Goal: Transaction & Acquisition: Purchase product/service

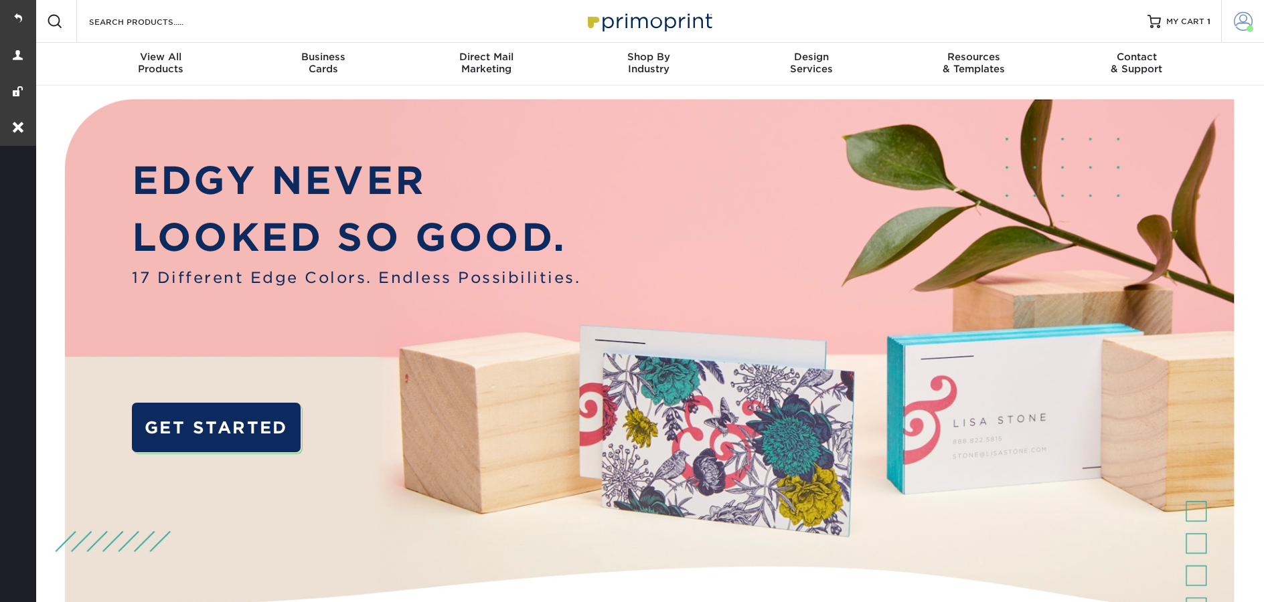
click at [1248, 23] on span at bounding box center [1243, 21] width 19 height 19
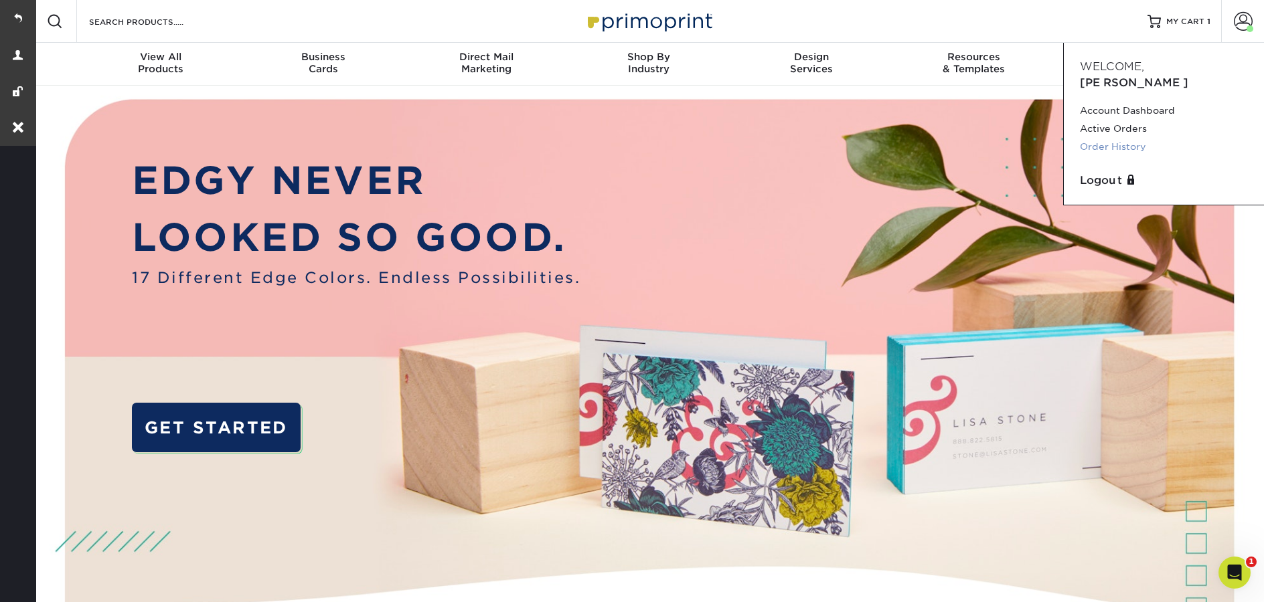
click at [1149, 138] on link "Order History" at bounding box center [1164, 147] width 168 height 18
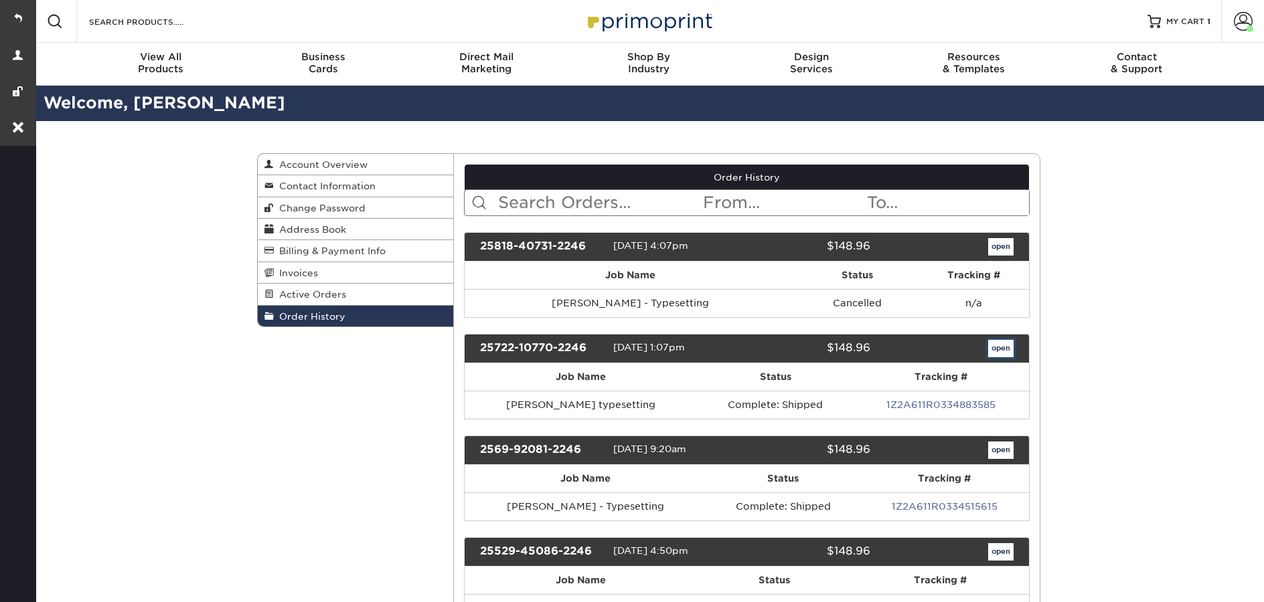
click at [990, 348] on link "open" at bounding box center [1000, 348] width 25 height 17
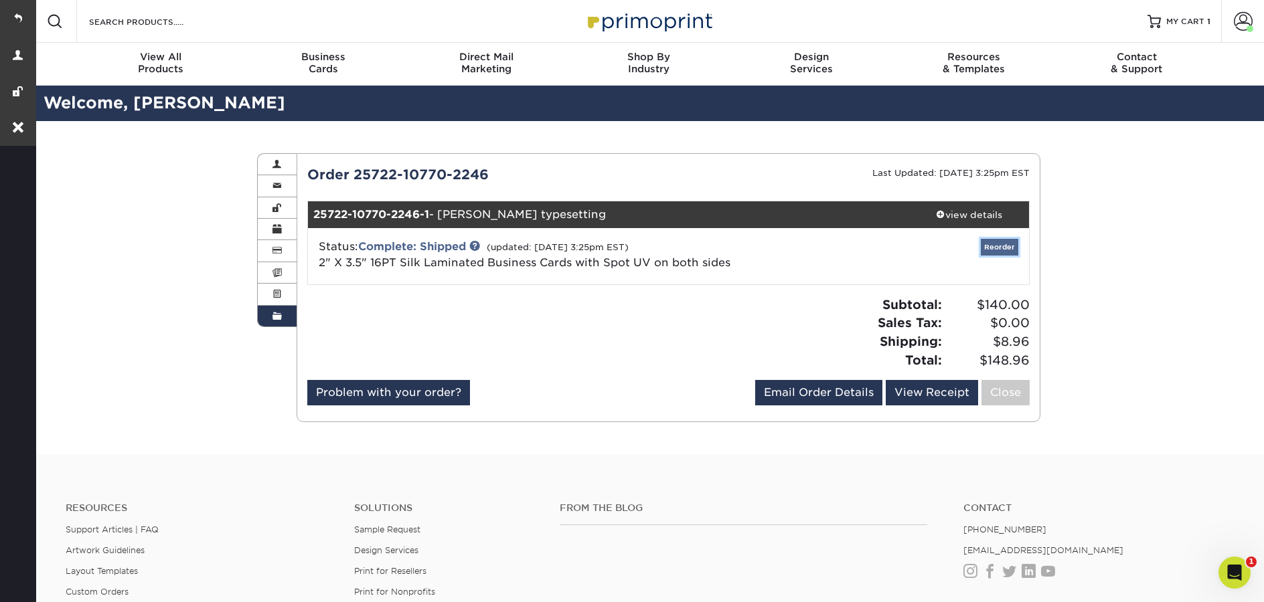
click at [1006, 245] on link "Reorder" at bounding box center [999, 247] width 37 height 17
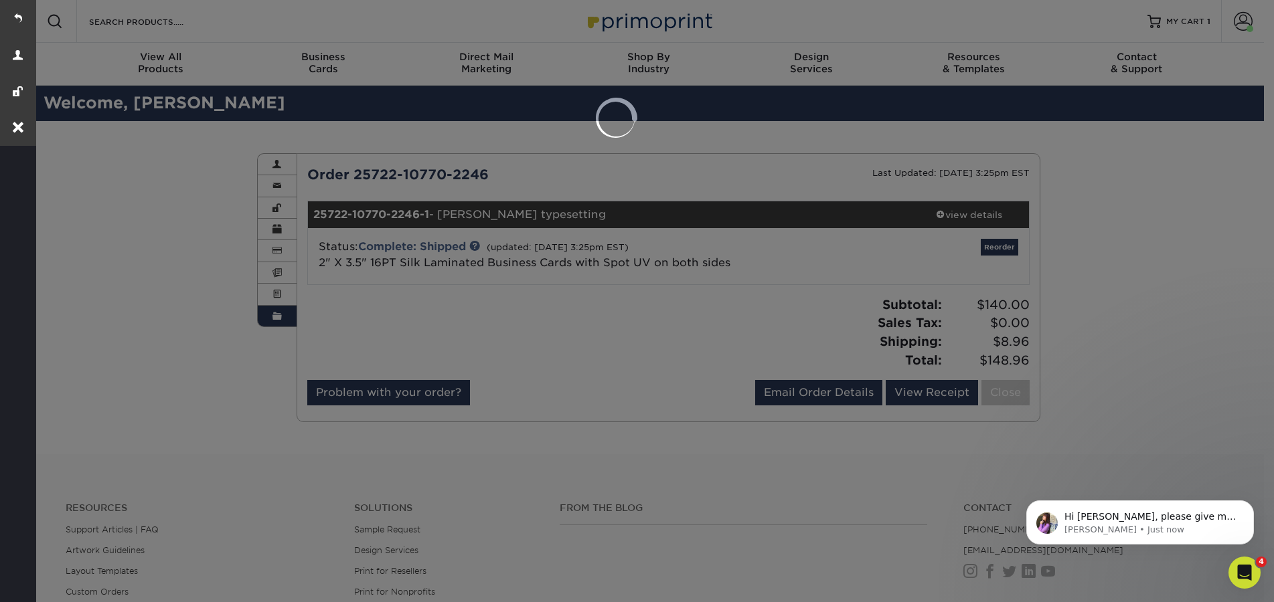
select select "273609"
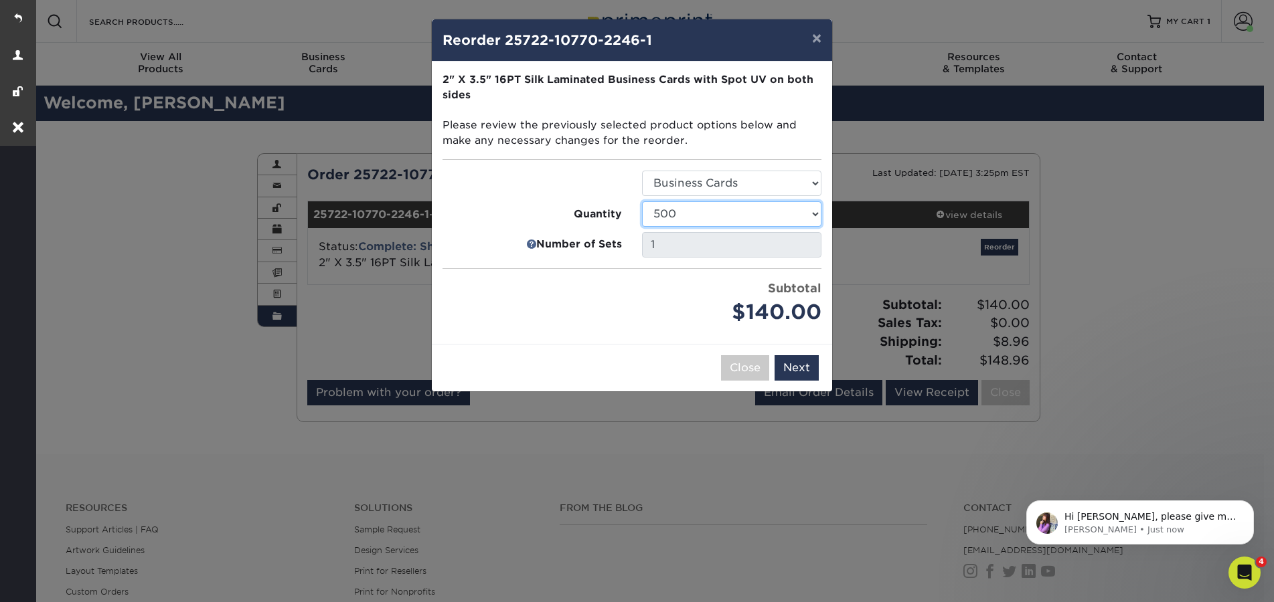
click at [718, 220] on select "500 1000 2500 5000 10000" at bounding box center [731, 213] width 179 height 25
select select "52e3d710-0e8f-4d4d-8560-7d4d8655be69"
click at [642, 201] on select "500 1000 2500 5000 10000" at bounding box center [731, 213] width 179 height 25
click at [799, 360] on button "Next" at bounding box center [796, 367] width 44 height 25
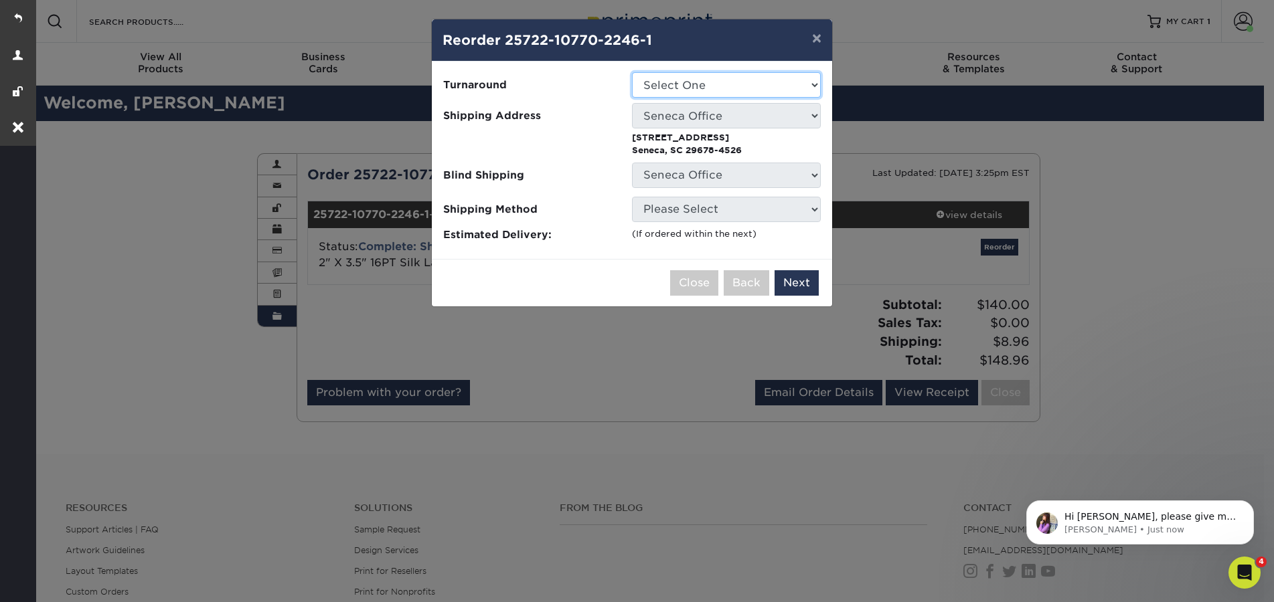
click at [736, 88] on select "Select One 2-4 Business Days" at bounding box center [726, 84] width 189 height 25
select select "cb454609-49fa-4780-9579-c9522ab991d3"
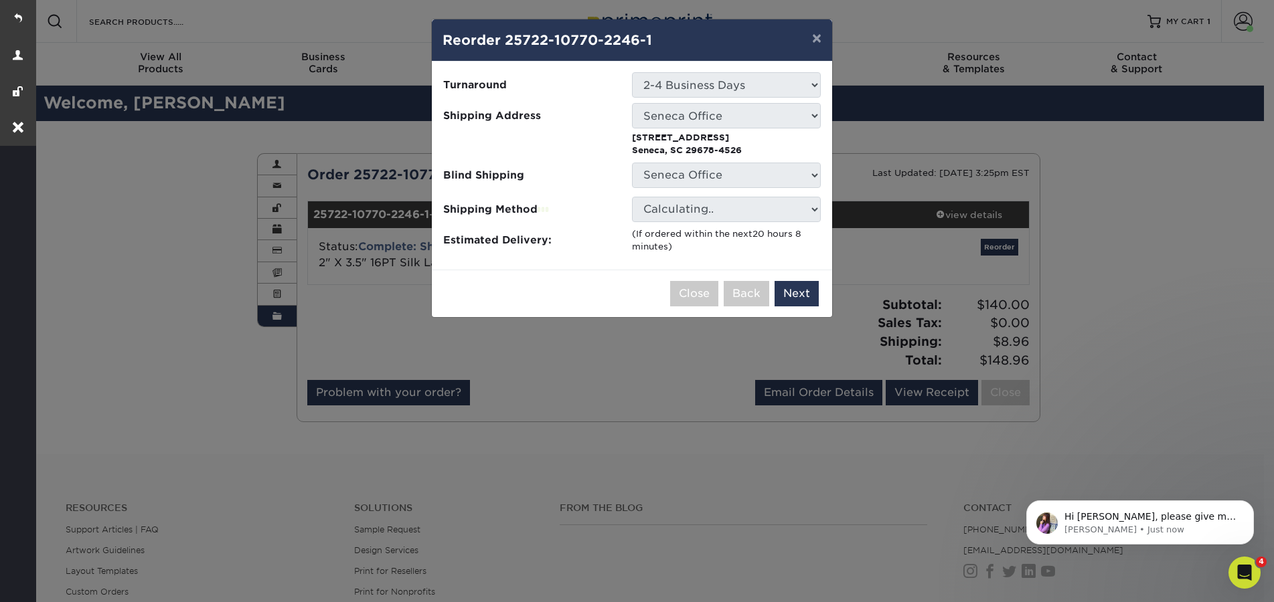
click at [778, 252] on div "(If ordered within the next 20 hours 8 minutes )" at bounding box center [726, 241] width 189 height 26
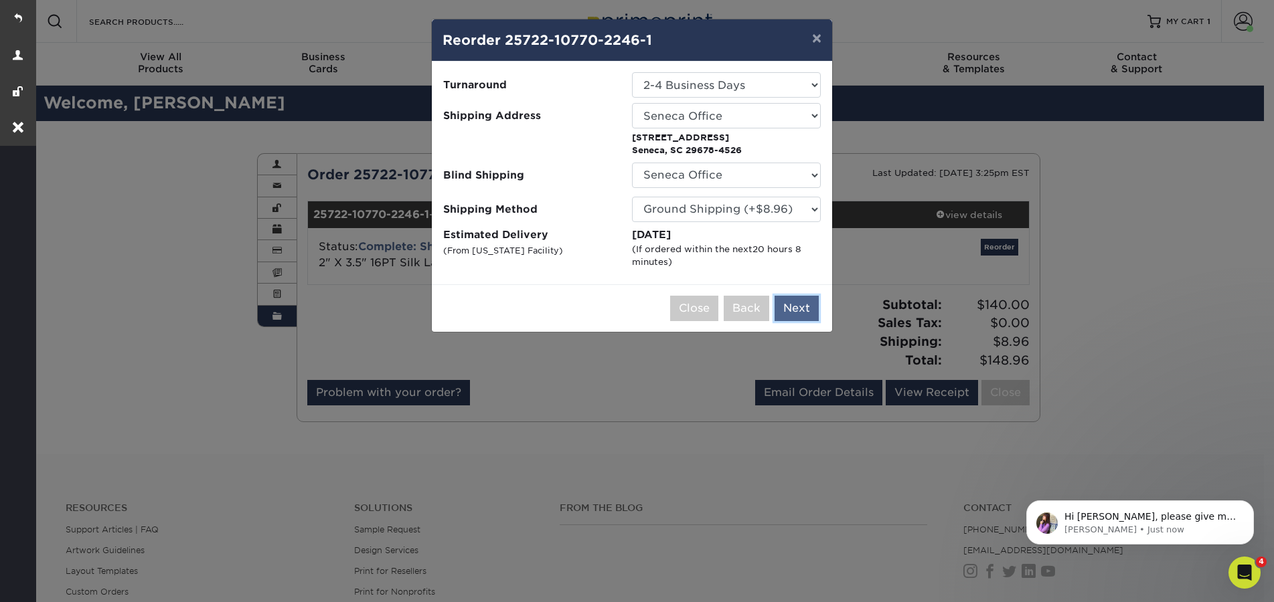
click at [799, 309] on button "Next" at bounding box center [796, 308] width 44 height 25
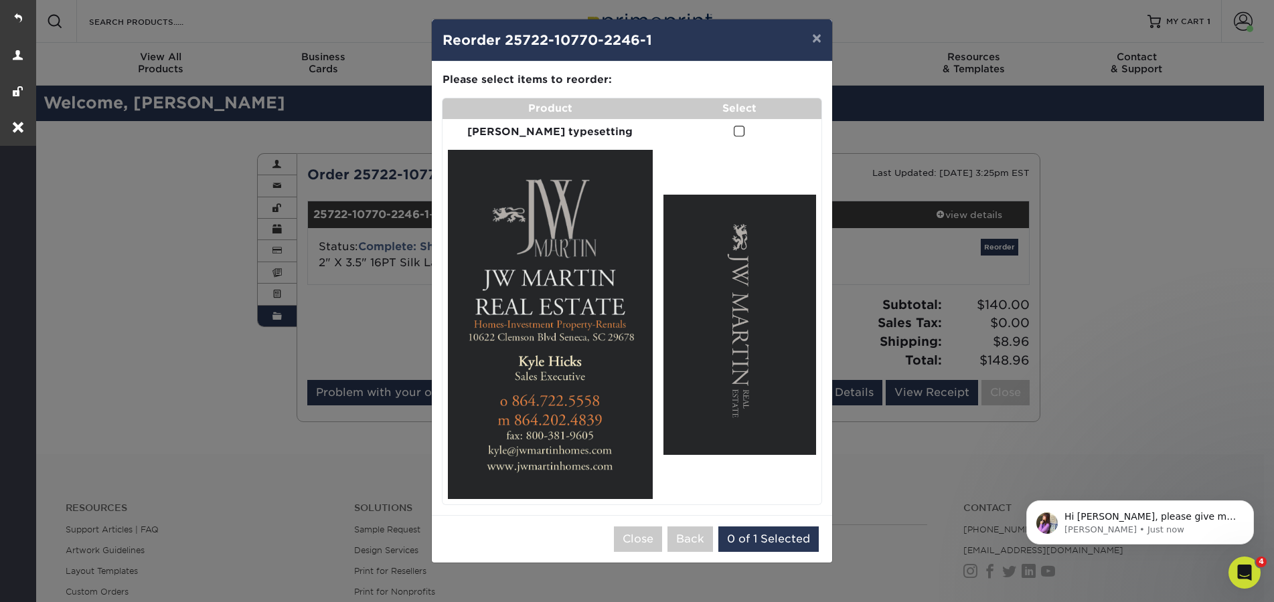
click at [734, 134] on span at bounding box center [739, 131] width 11 height 13
click at [0, 0] on input "checkbox" at bounding box center [0, 0] width 0 height 0
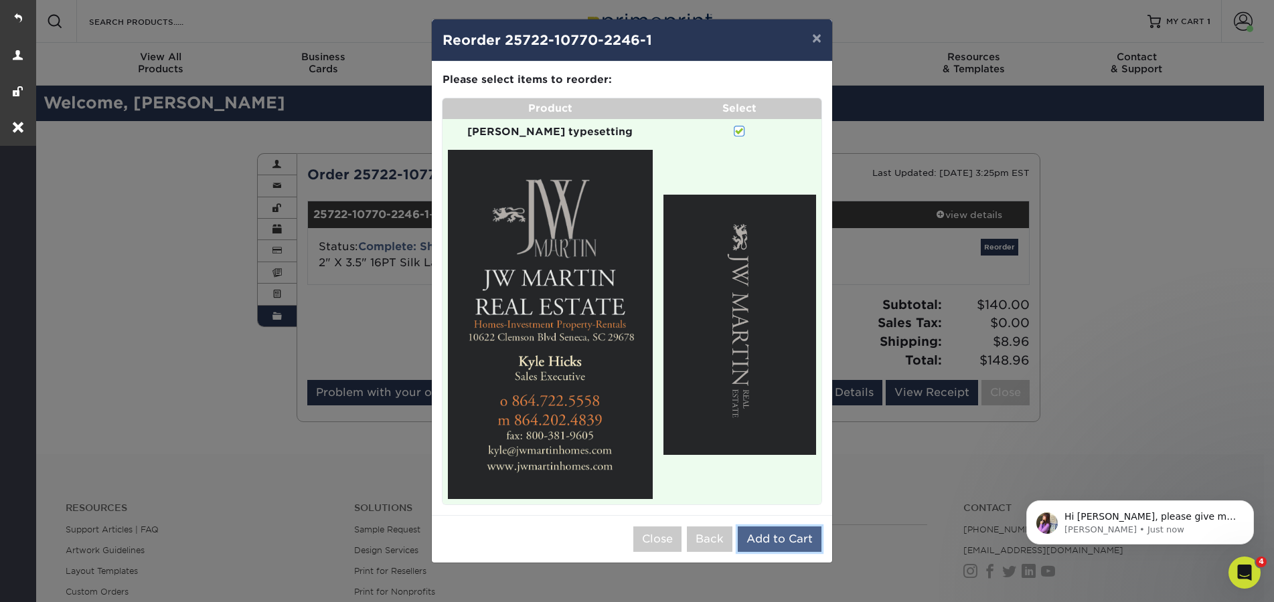
click at [779, 527] on button "Add to Cart" at bounding box center [780, 539] width 84 height 25
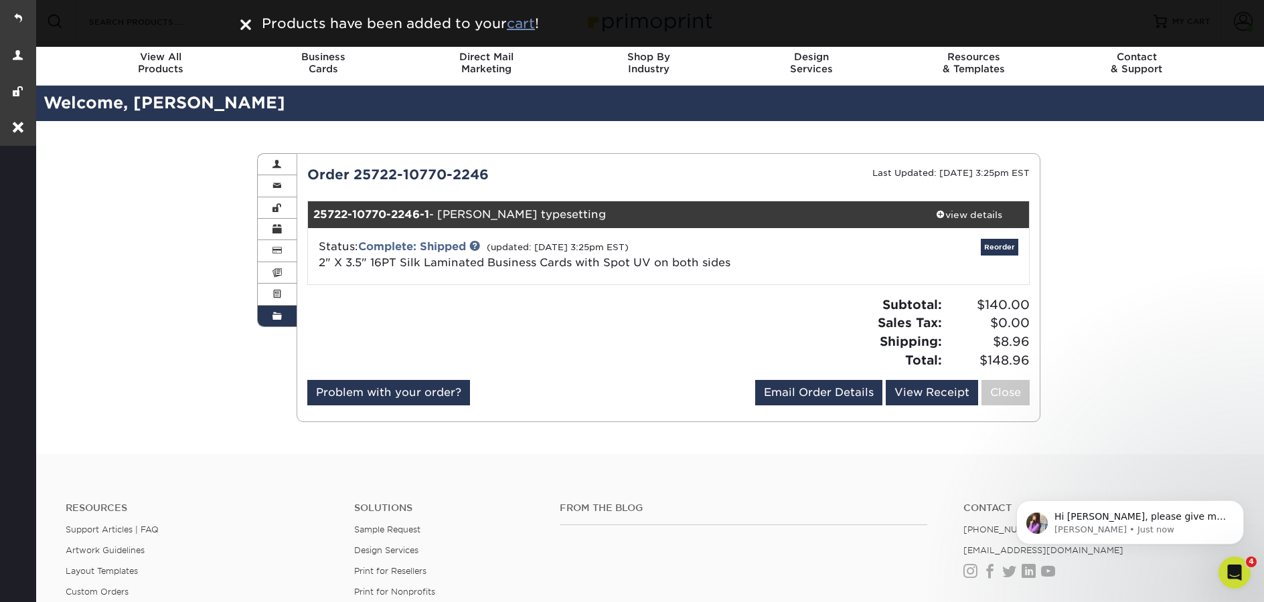
click at [515, 25] on u "cart" at bounding box center [521, 23] width 28 height 16
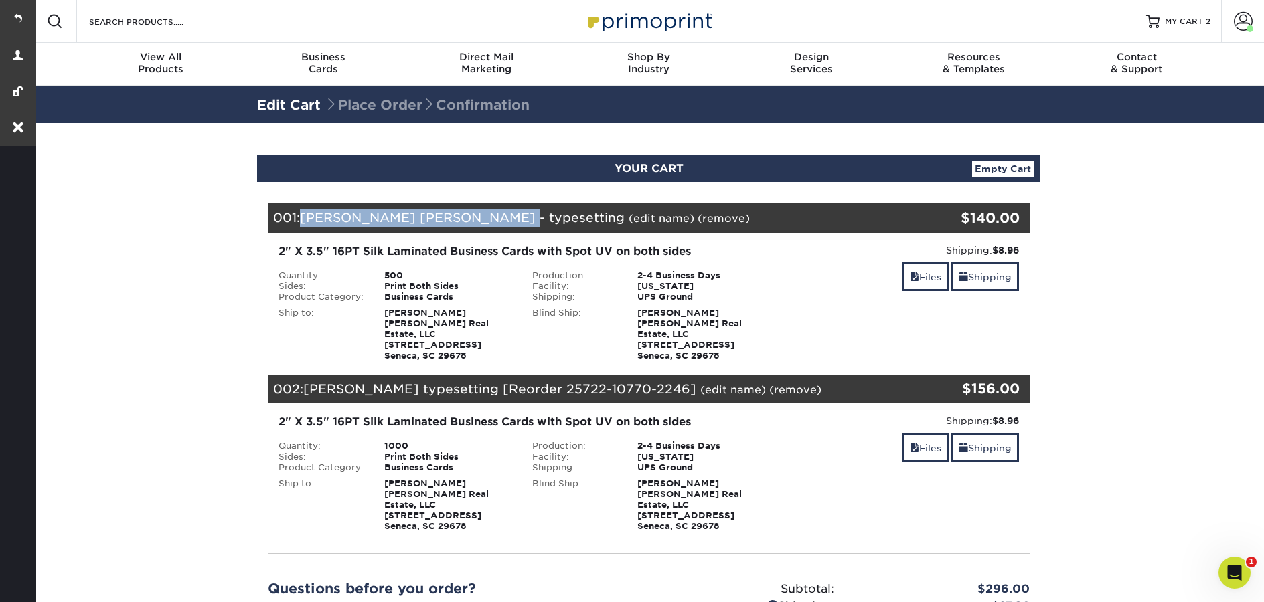
drag, startPoint x: 303, startPoint y: 218, endPoint x: 499, endPoint y: 225, distance: 196.2
click at [499, 225] on div "001: [PERSON_NAME] [PERSON_NAME] - typesetting (edit name) (remove) Are you sur…" at bounding box center [585, 217] width 635 height 29
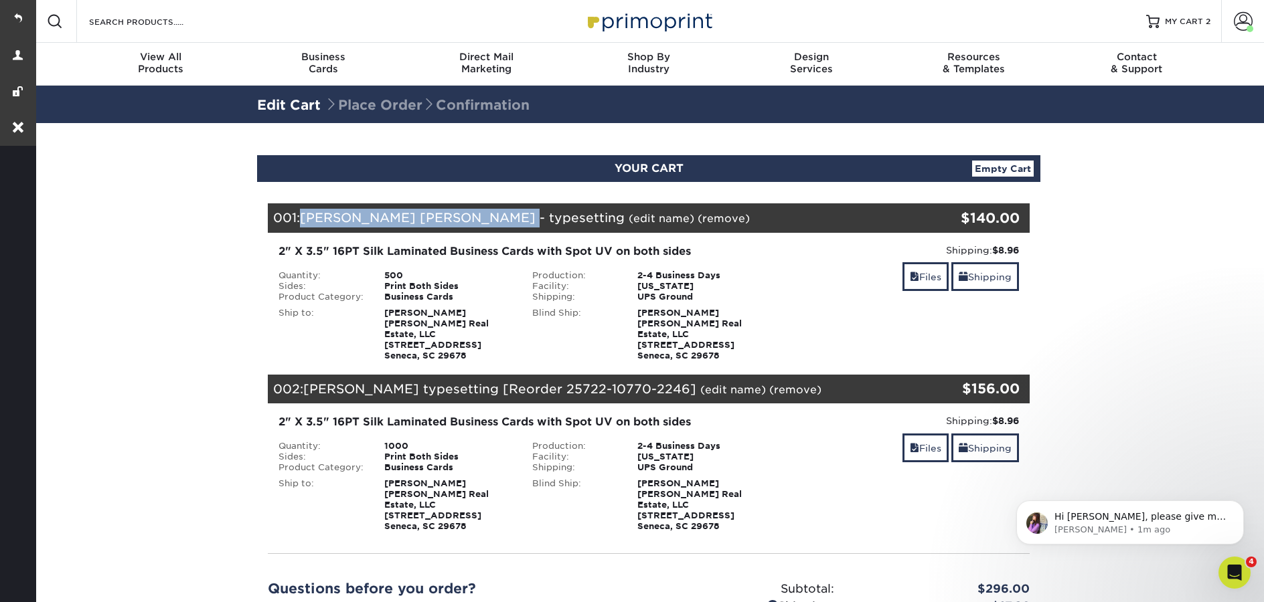
click at [446, 217] on span "[PERSON_NAME] [PERSON_NAME] - typesetting" at bounding box center [462, 217] width 325 height 15
drag, startPoint x: 303, startPoint y: 218, endPoint x: 588, endPoint y: 217, distance: 284.5
click at [588, 217] on div "001: [PERSON_NAME] [PERSON_NAME] - typesetting (edit name) (remove) Are you sur…" at bounding box center [585, 217] width 635 height 29
copy span "[PERSON_NAME] [PERSON_NAME] - typesetting"
click at [700, 384] on link "(edit name)" at bounding box center [733, 390] width 66 height 13
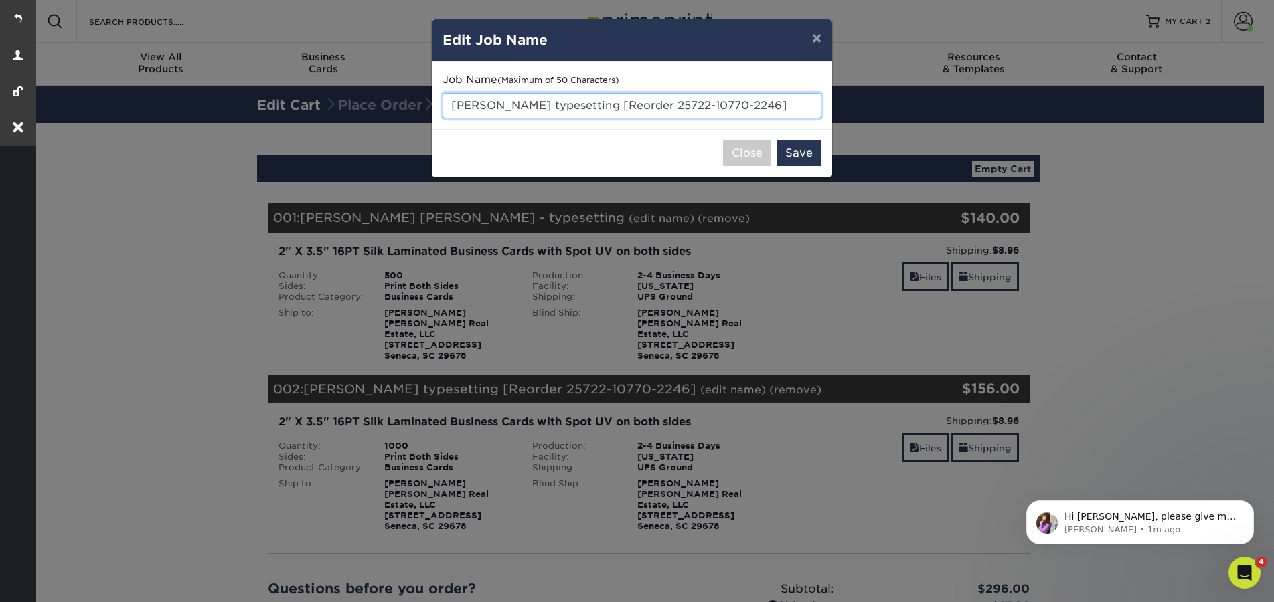
drag, startPoint x: 764, startPoint y: 106, endPoint x: 491, endPoint y: 93, distance: 274.1
click at [491, 93] on input "[PERSON_NAME] typesetting [Reorder 25722-10770-2246]" at bounding box center [631, 105] width 379 height 25
paste input "[PERSON_NAME] [PERSON_NAME] - typesetting"
type input "[PERSON_NAME] [PERSON_NAME] - typesetting"
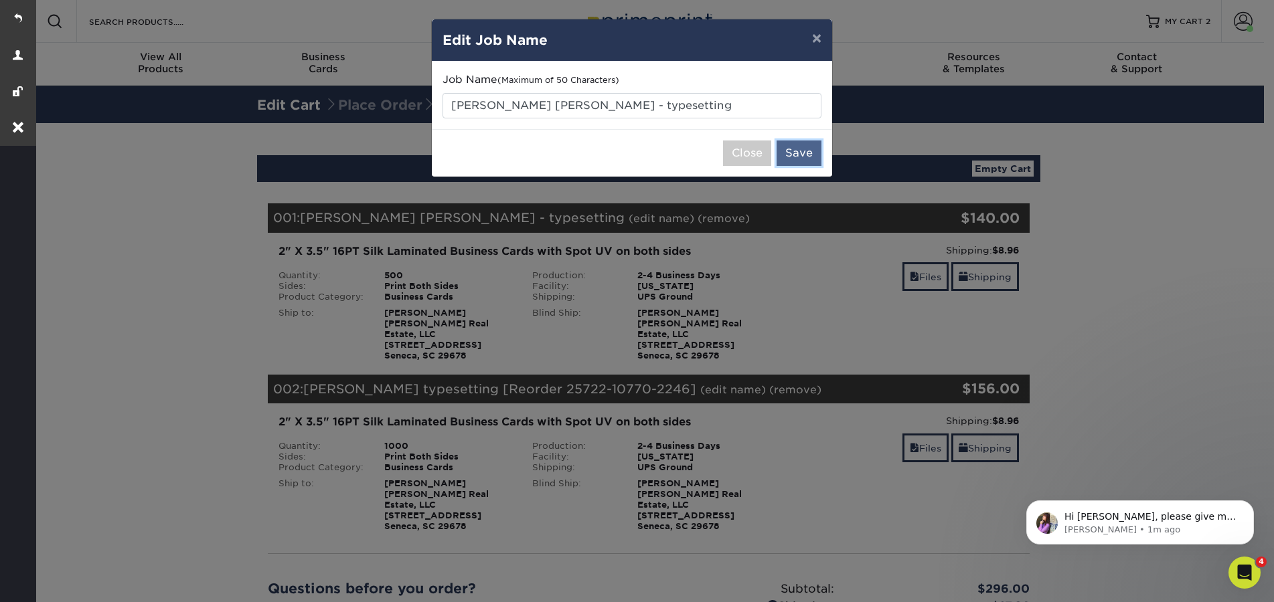
click at [797, 155] on button "Save" at bounding box center [798, 153] width 45 height 25
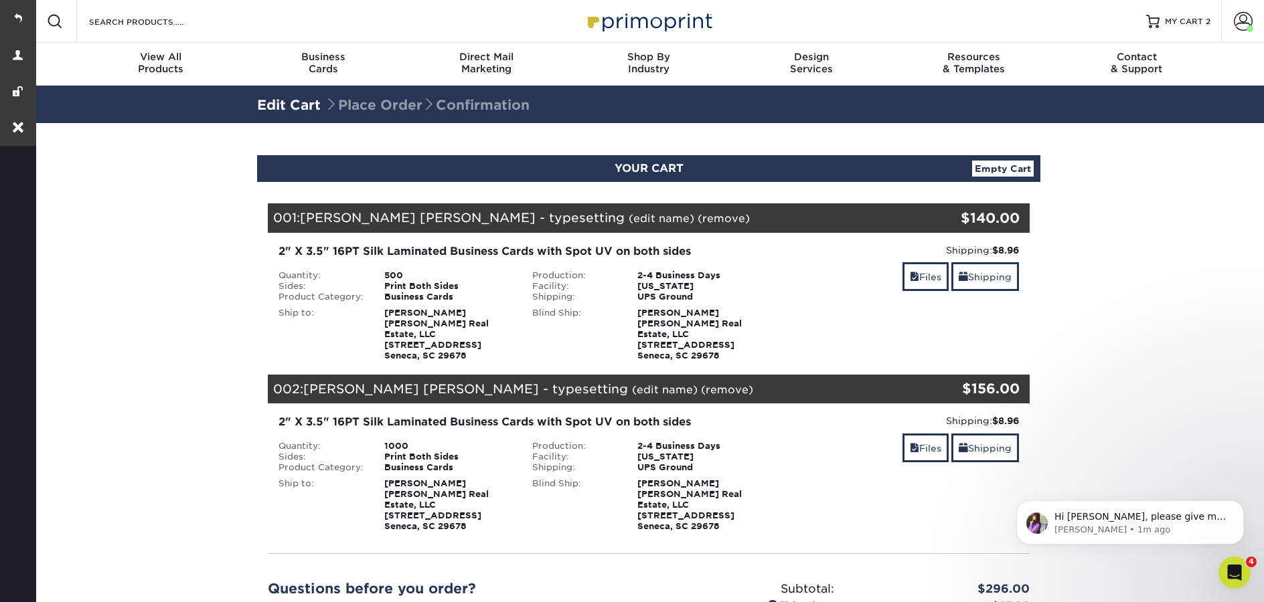
click at [698, 221] on link "(remove)" at bounding box center [724, 218] width 52 height 13
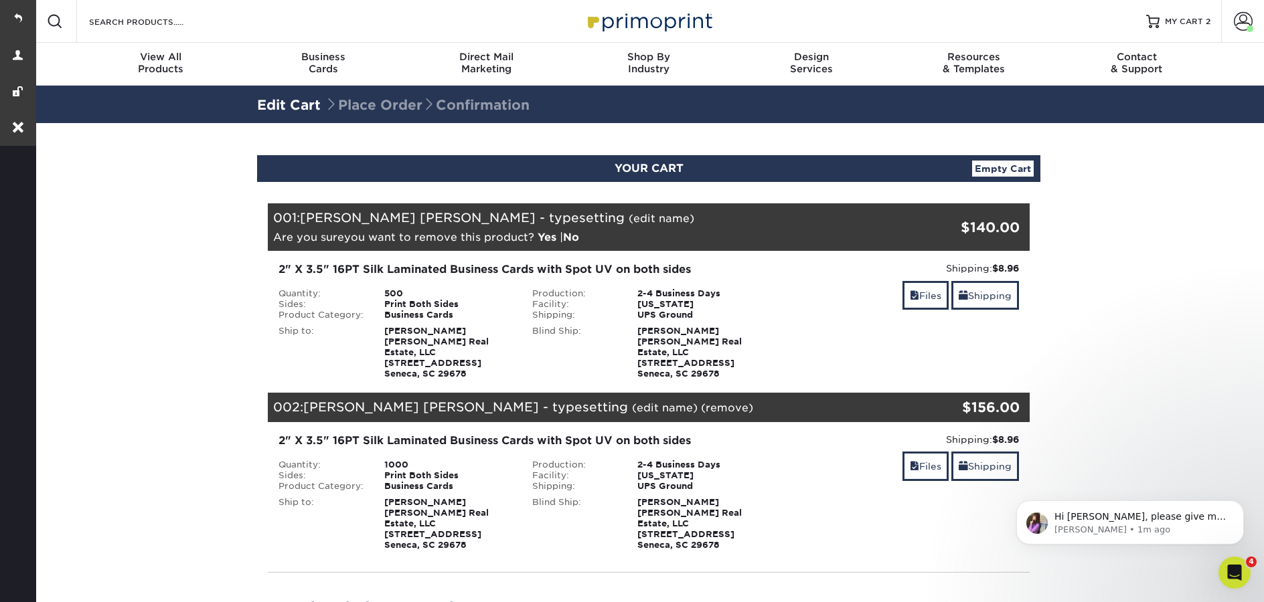
click at [543, 238] on link "Yes" at bounding box center [547, 237] width 19 height 13
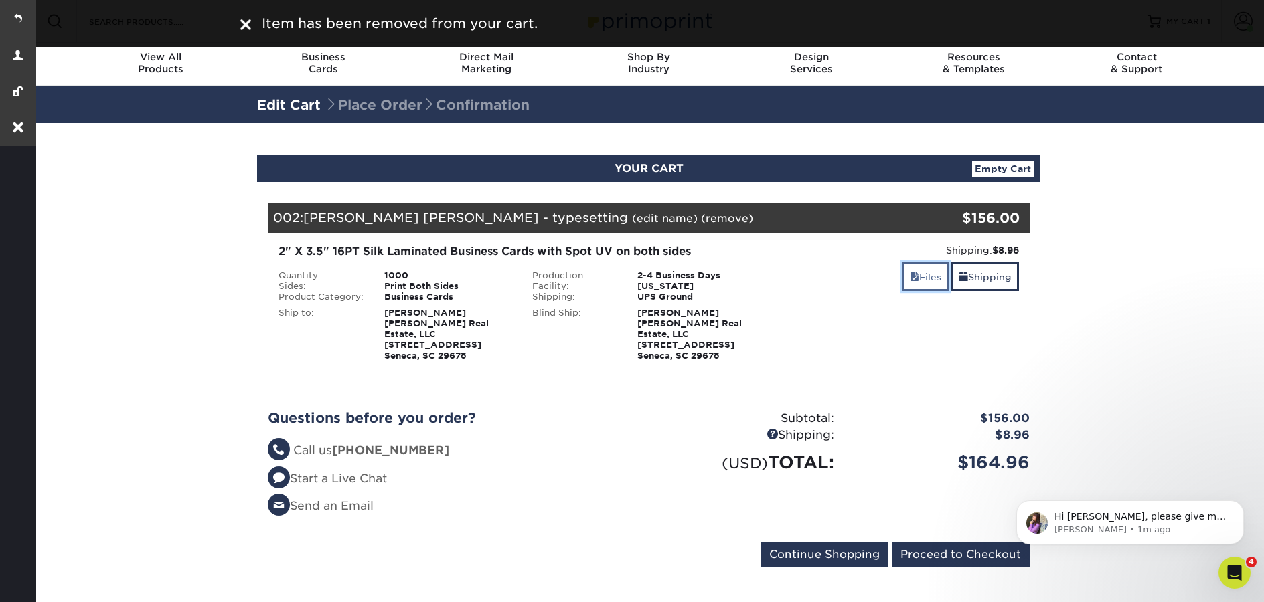
click at [917, 278] on link "Files" at bounding box center [925, 276] width 46 height 29
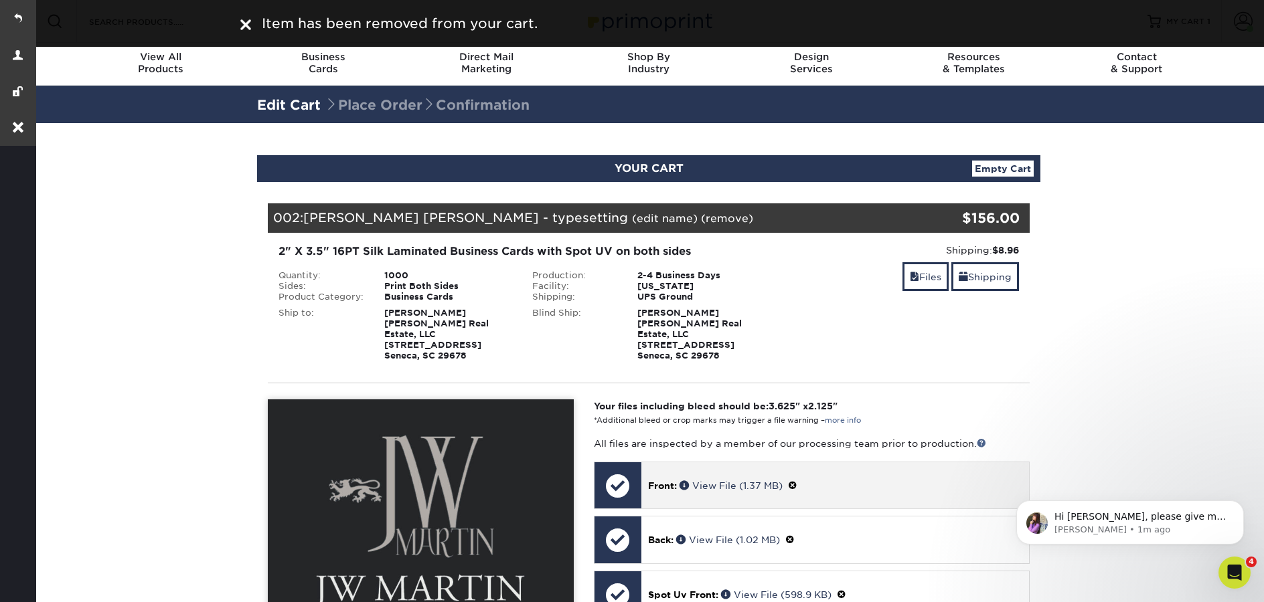
click at [795, 481] on span at bounding box center [792, 486] width 9 height 11
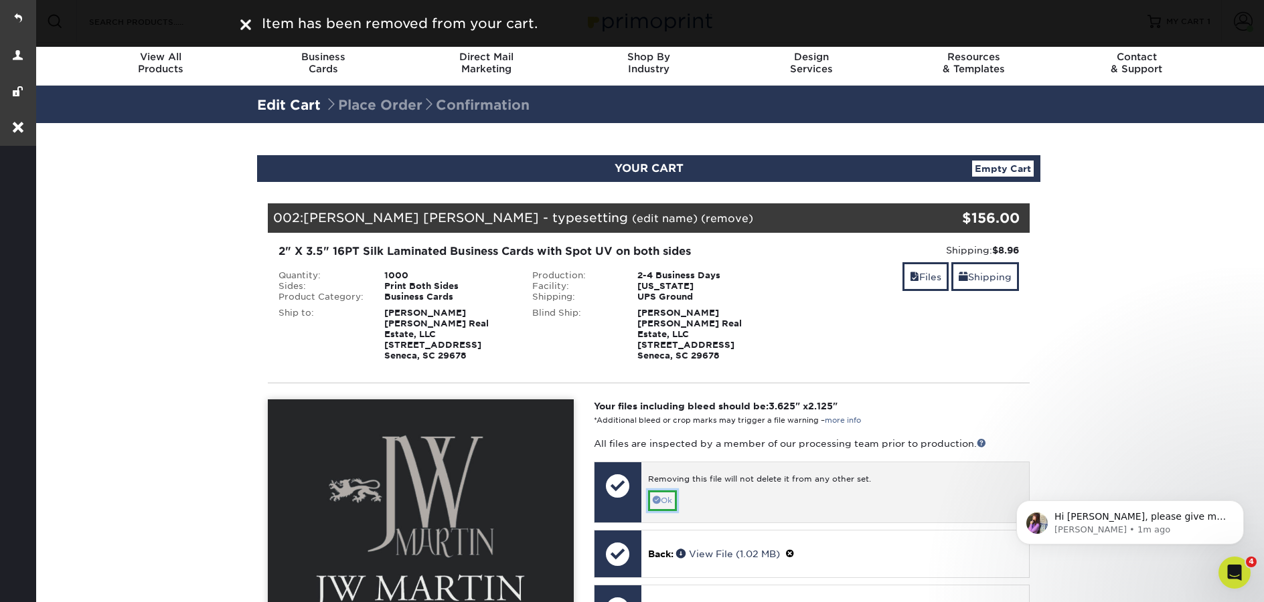
click at [648, 491] on link "Ok" at bounding box center [662, 501] width 29 height 21
